Goal: Task Accomplishment & Management: Complete application form

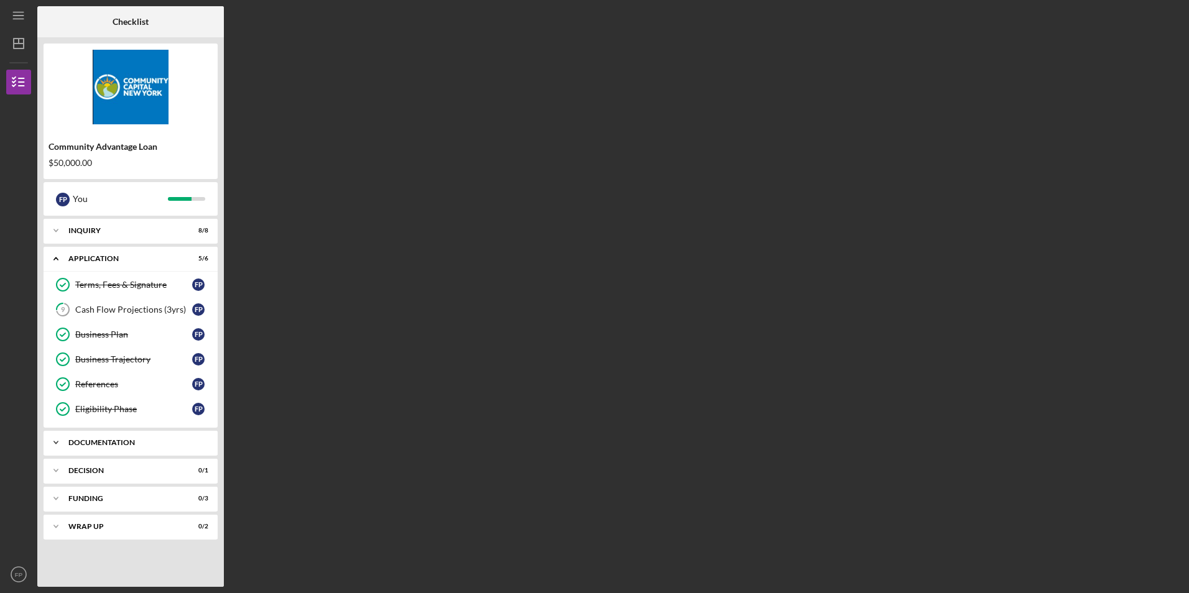
click at [142, 445] on div "Documentation" at bounding box center [135, 442] width 134 height 7
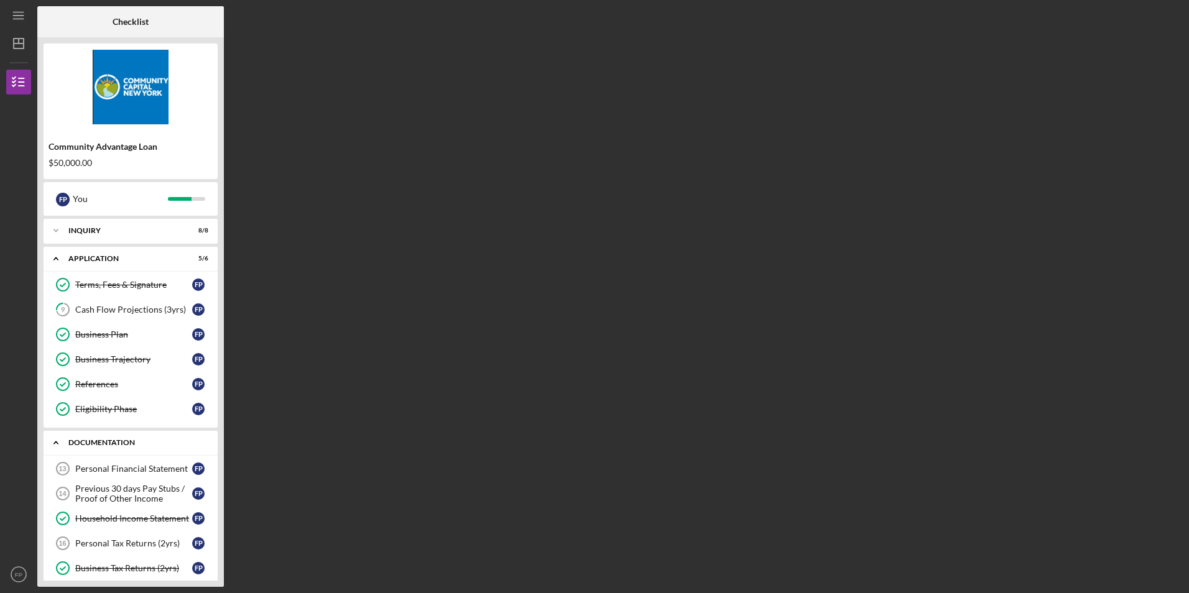
scroll to position [62, 0]
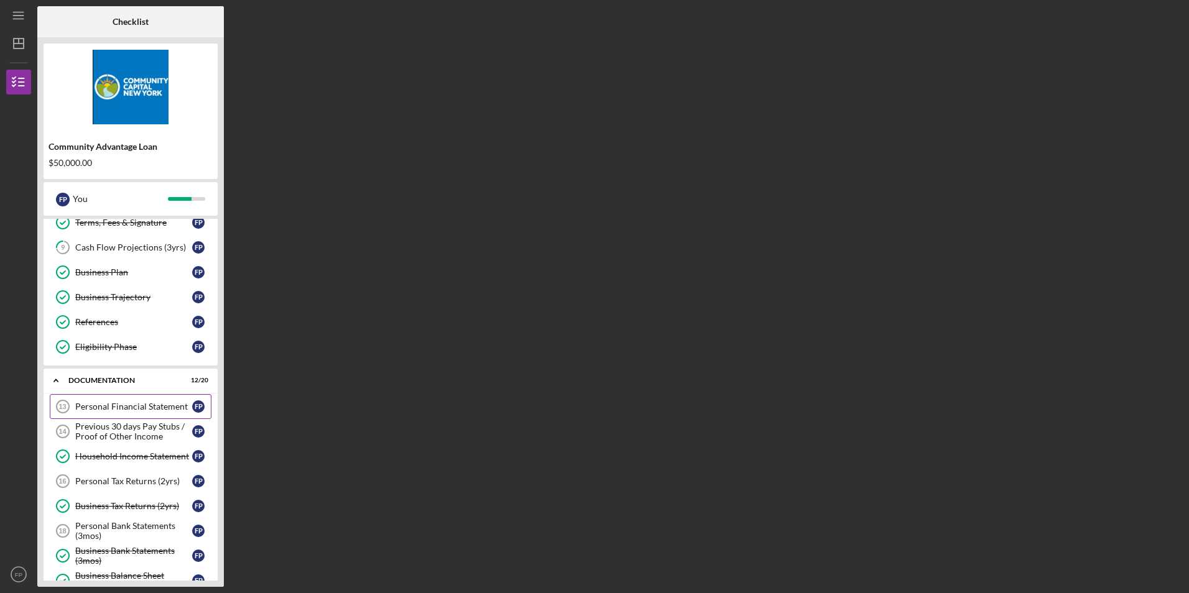
click at [167, 409] on div "Personal Financial Statement" at bounding box center [133, 407] width 117 height 10
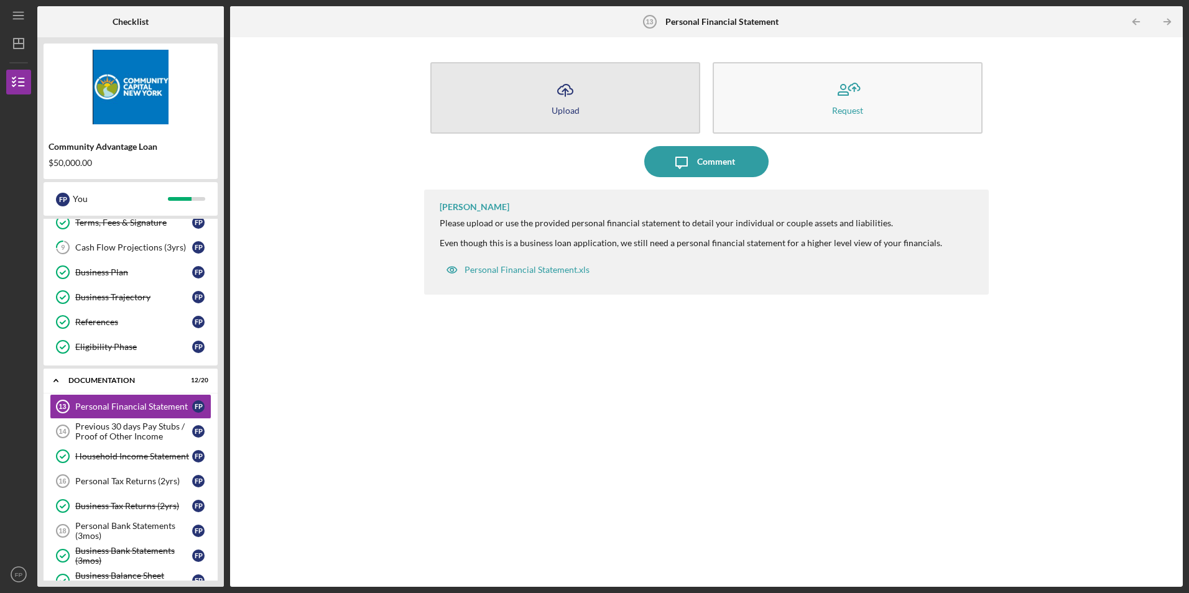
click at [578, 113] on div "Upload" at bounding box center [566, 110] width 28 height 9
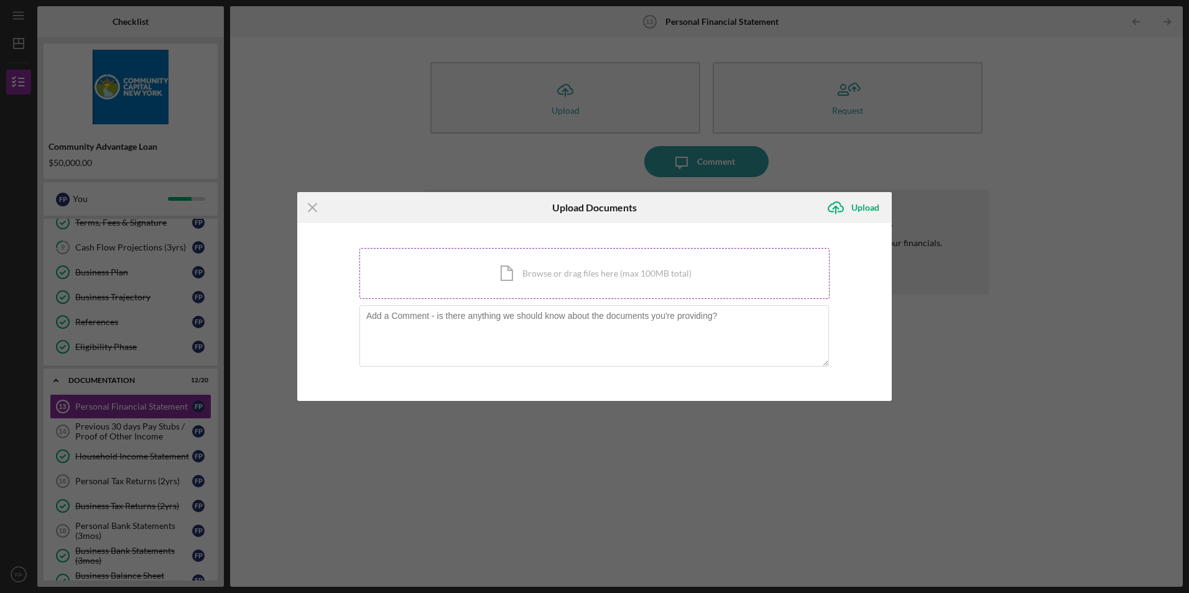
click at [618, 276] on div "Icon/Document Browse or drag files here (max 100MB total) Tap to choose files o…" at bounding box center [594, 273] width 470 height 51
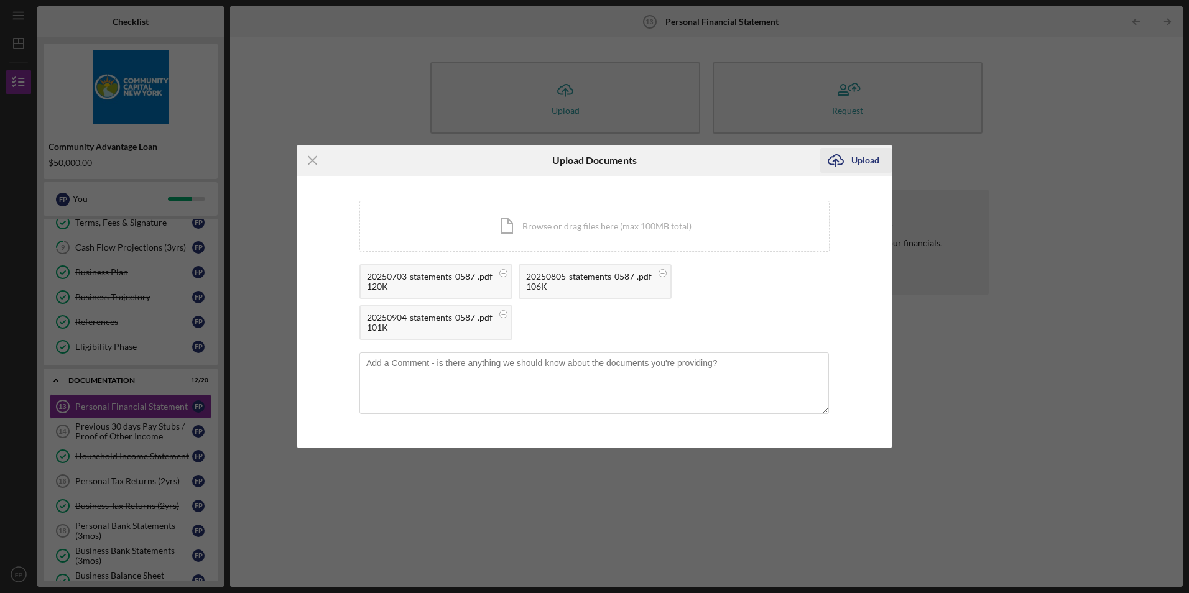
click at [868, 167] on div "Upload" at bounding box center [865, 160] width 28 height 25
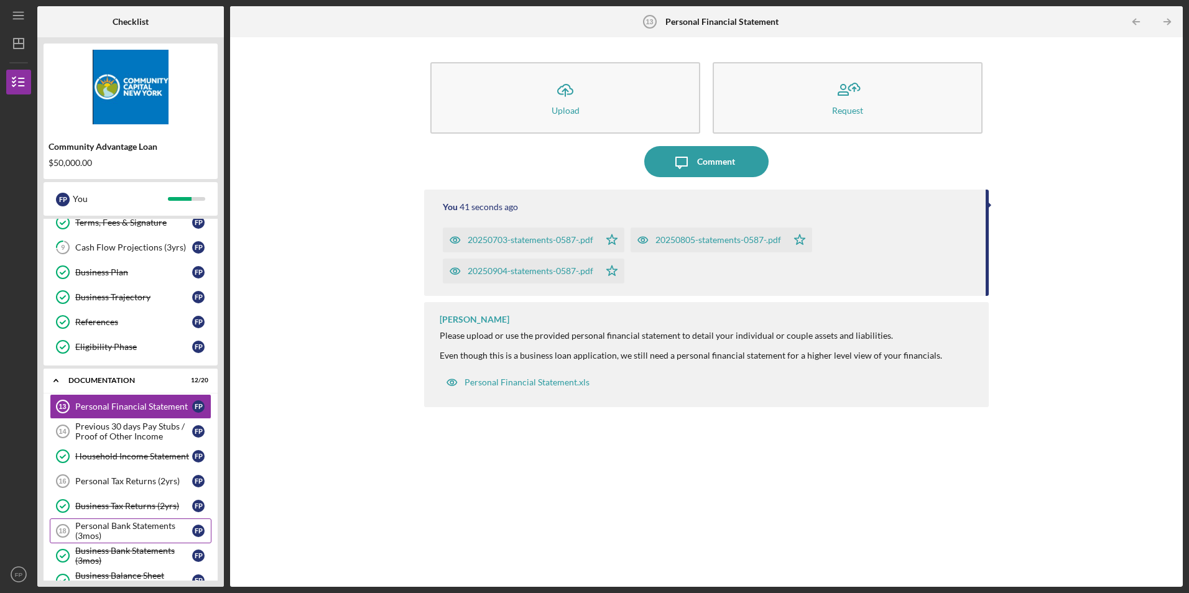
click at [149, 529] on div "Personal Bank Statements (3mos)" at bounding box center [133, 531] width 117 height 20
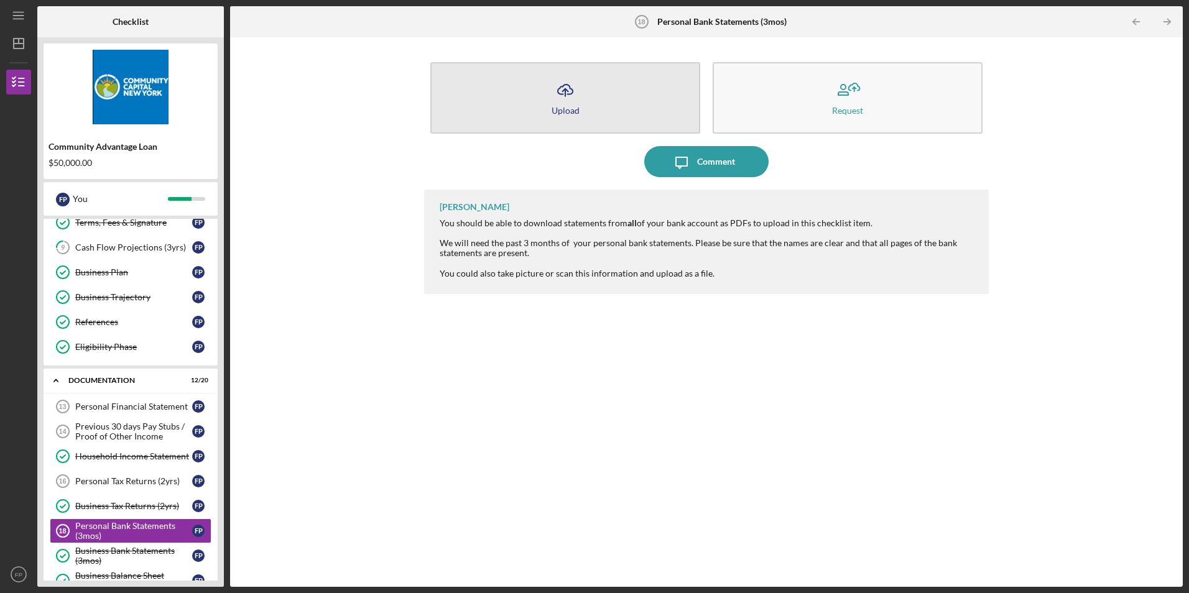
click at [604, 97] on button "Icon/Upload Upload" at bounding box center [565, 98] width 270 height 72
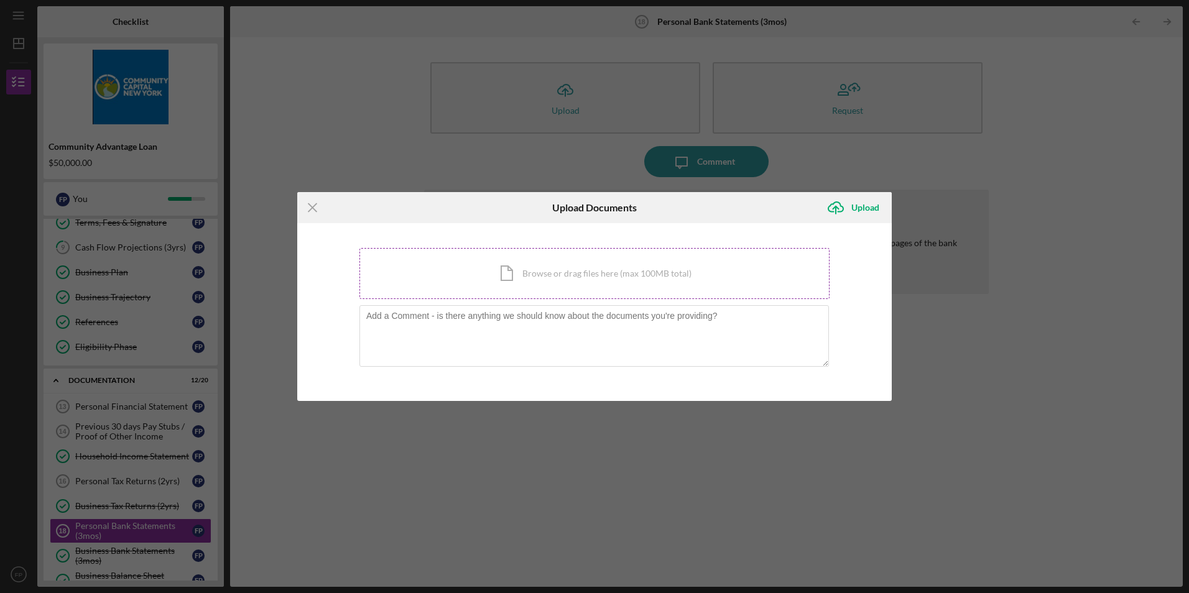
click at [619, 272] on div "Icon/Document Browse or drag files here (max 100MB total) Tap to choose files o…" at bounding box center [594, 273] width 470 height 51
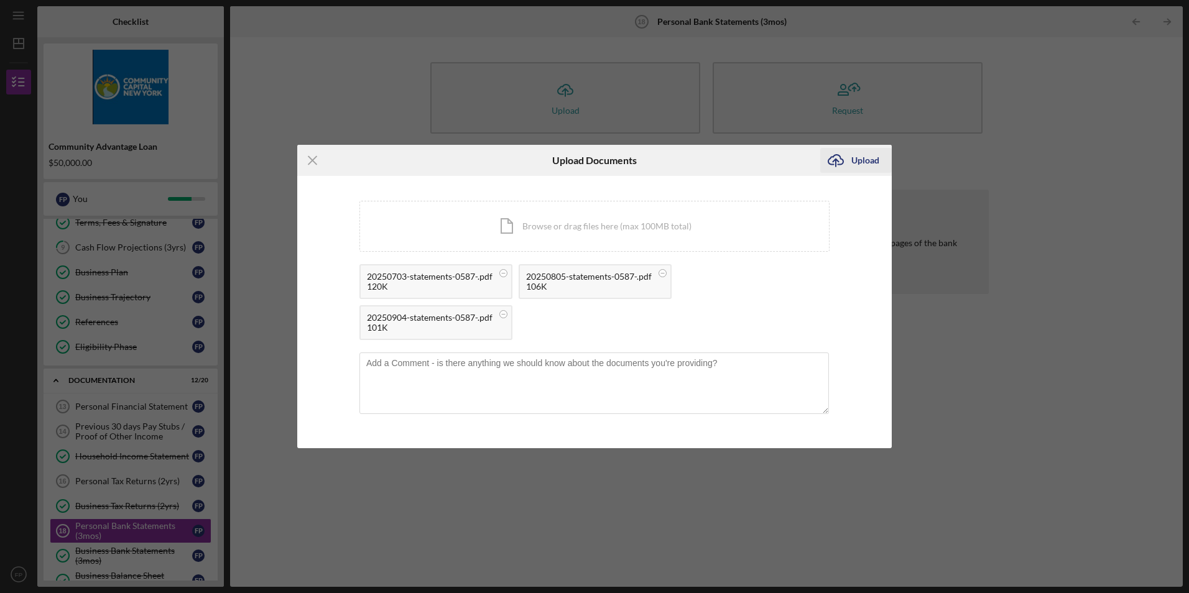
click at [863, 157] on div "Upload" at bounding box center [865, 160] width 28 height 25
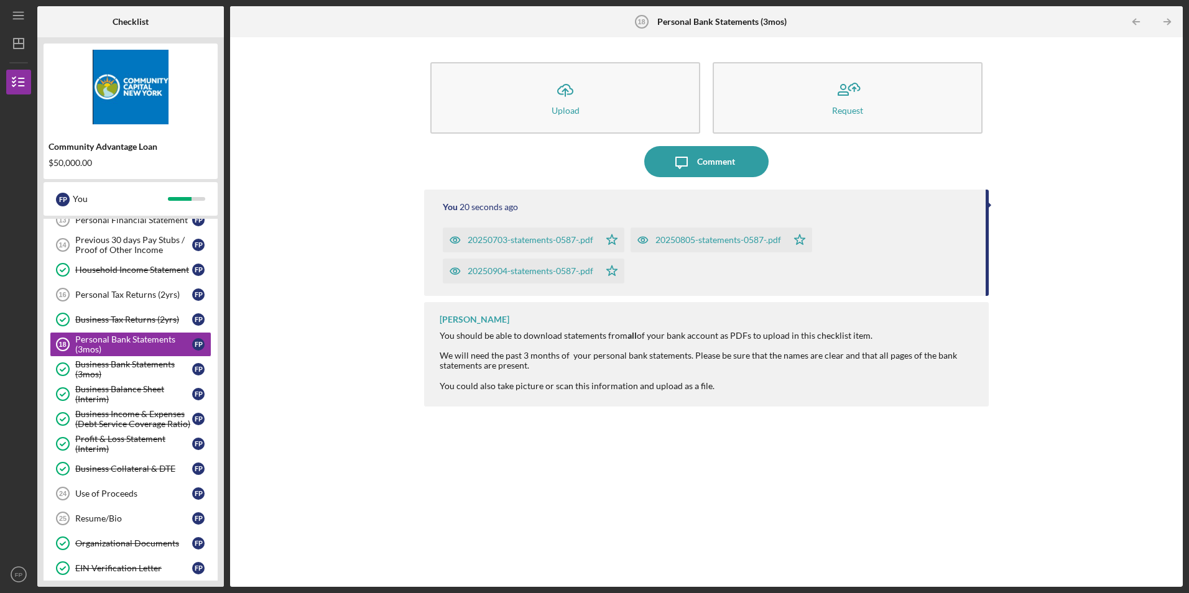
scroll to position [187, 0]
